Goal: Task Accomplishment & Management: Manage account settings

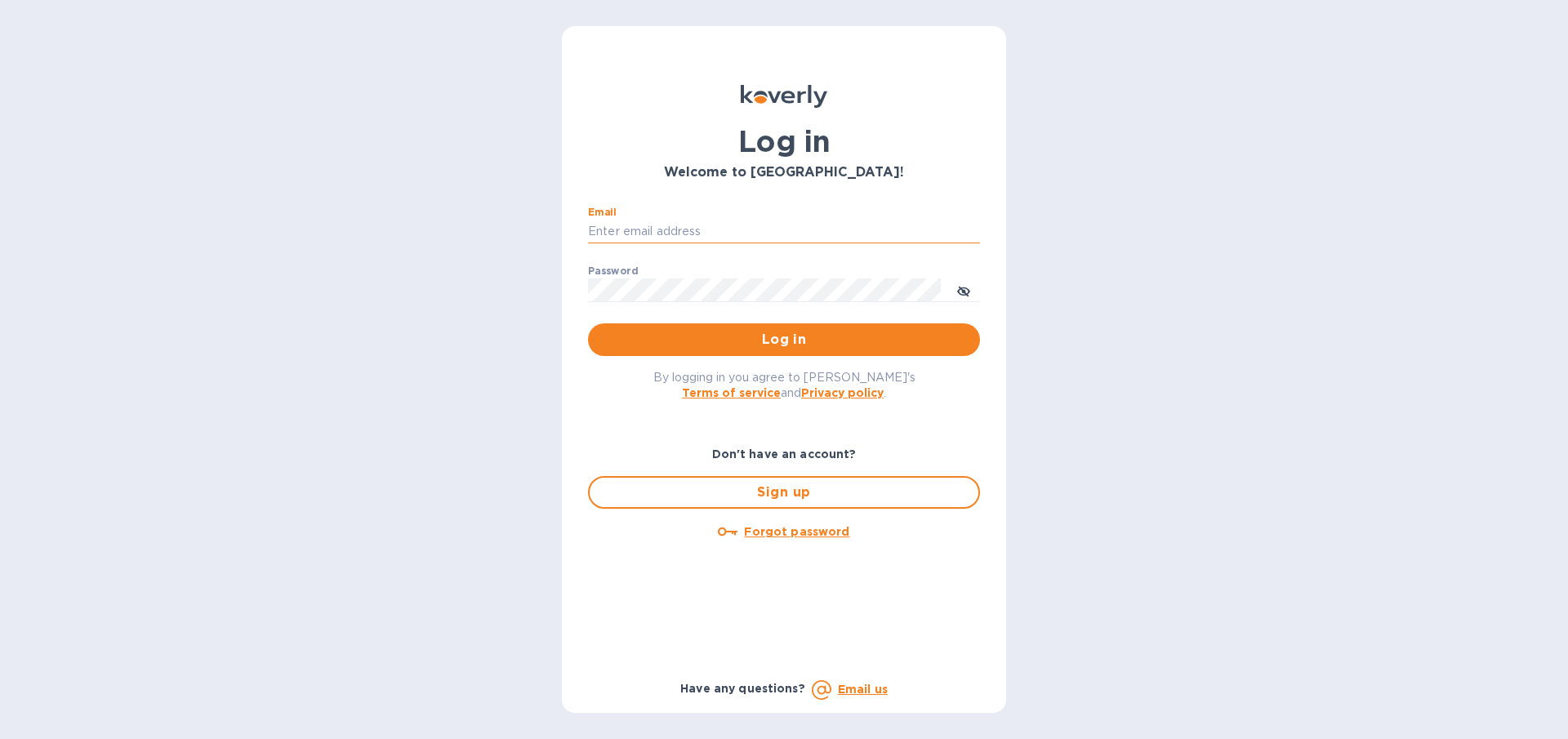
click at [696, 226] on input "Email" at bounding box center [783, 232] width 392 height 25
type input "gilatwotart@gmail.com"
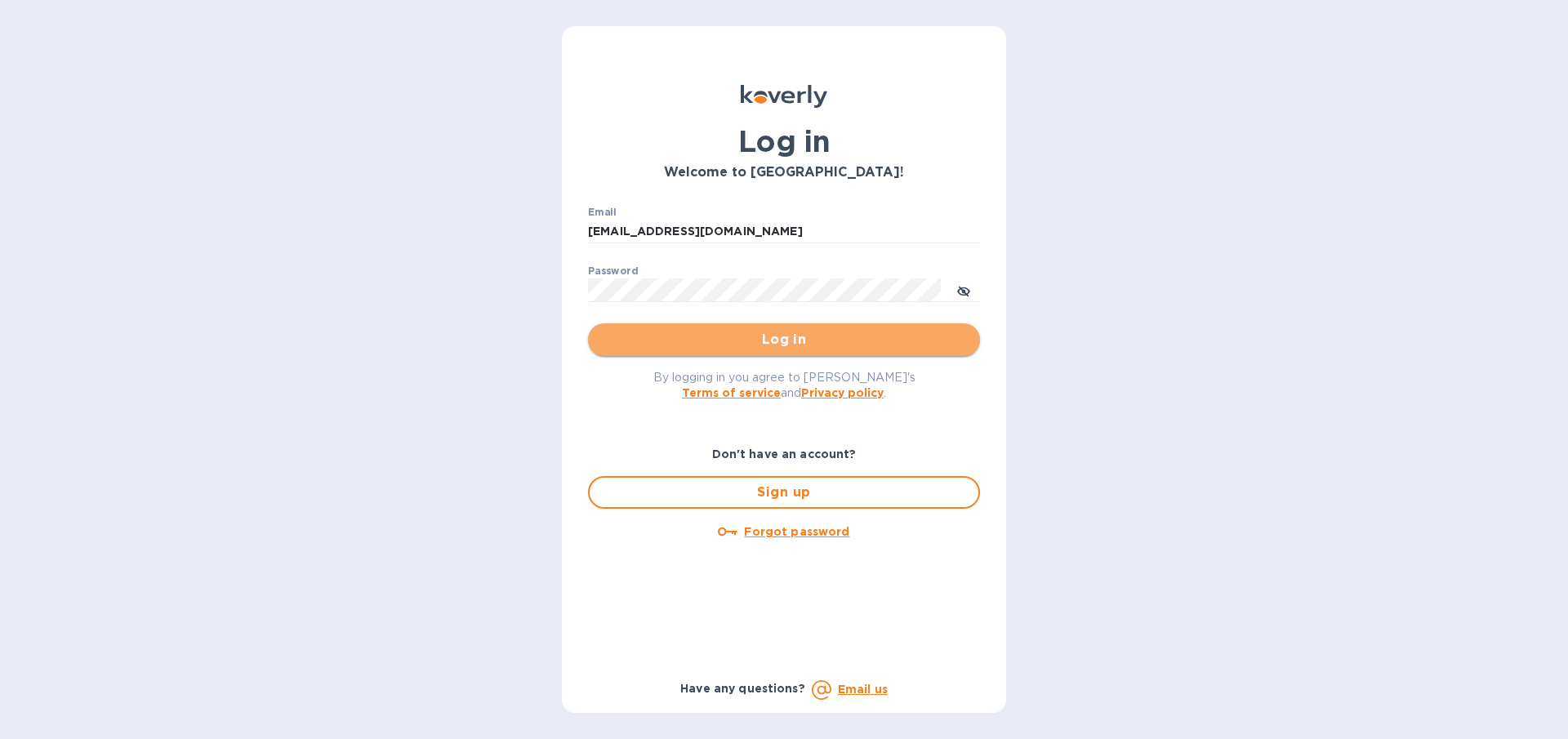
click at [737, 341] on span "Log in" at bounding box center [783, 339] width 366 height 20
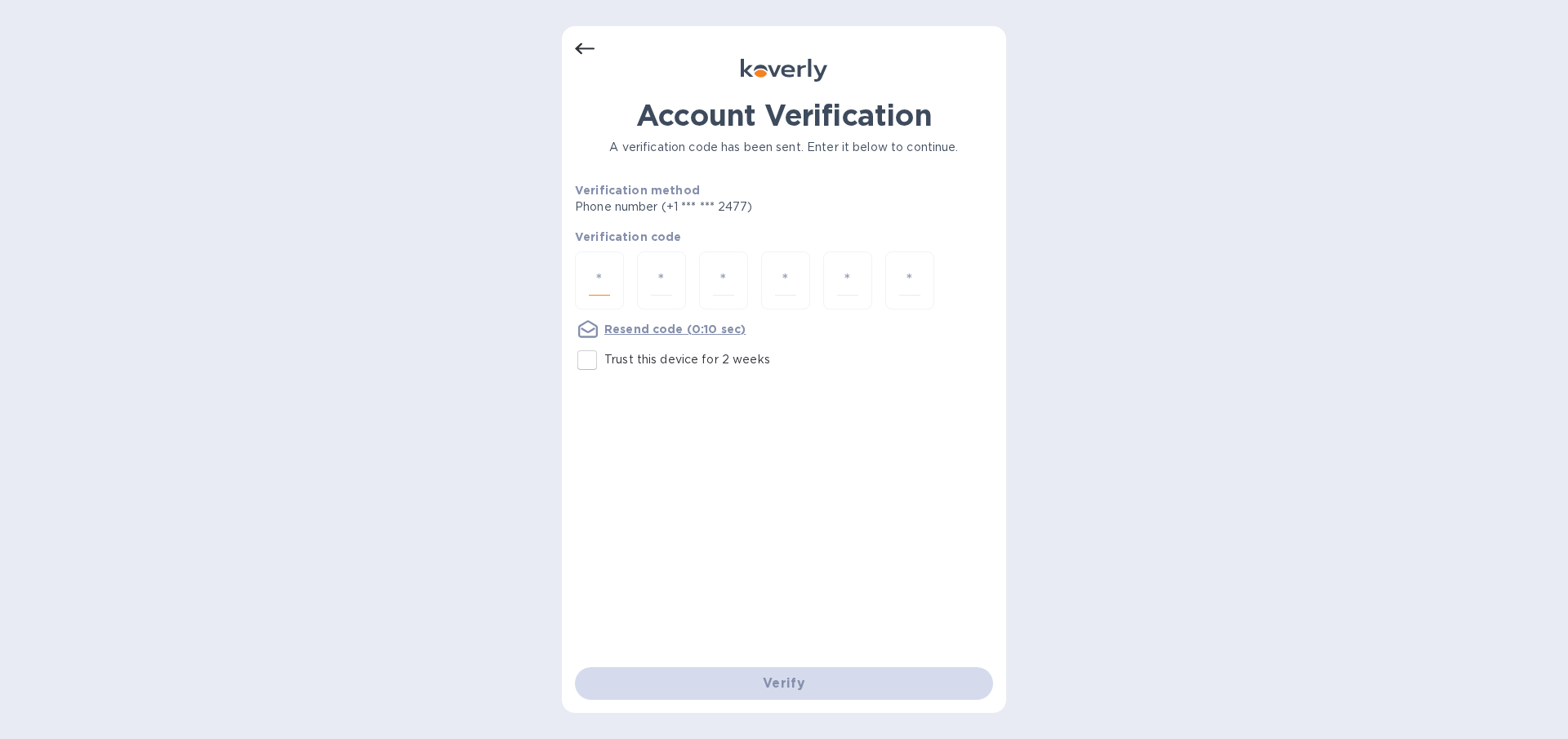
click at [603, 278] on input "number" at bounding box center [600, 280] width 22 height 31
type input "2"
type input "7"
type input "5"
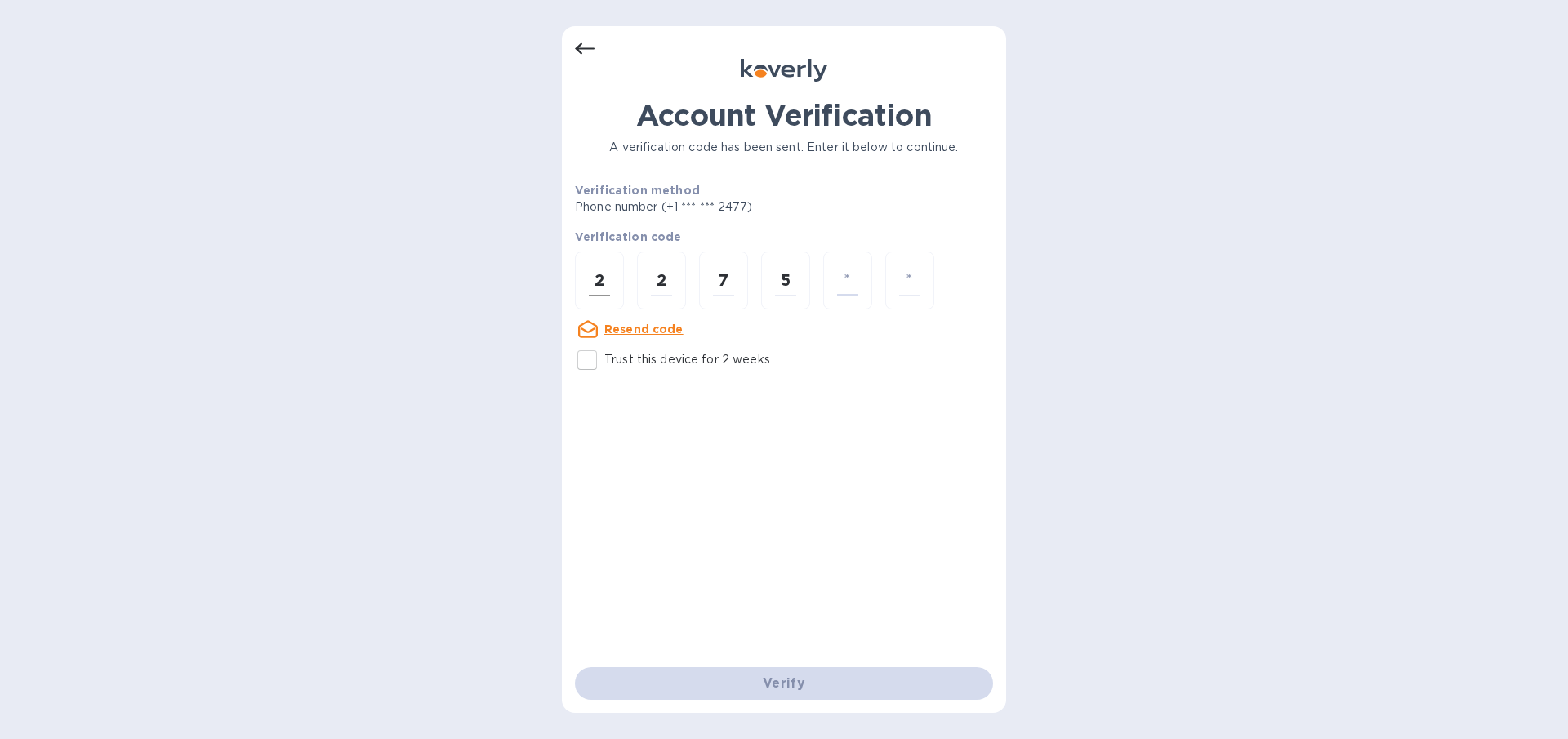
type input "5"
type input "2"
